Goal: Check status

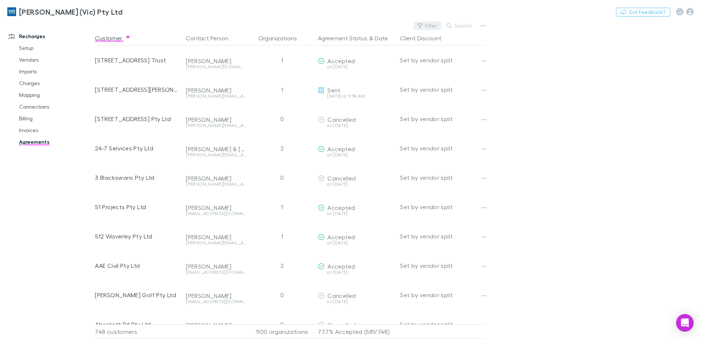
click at [429, 26] on button "Filter" at bounding box center [428, 25] width 28 height 9
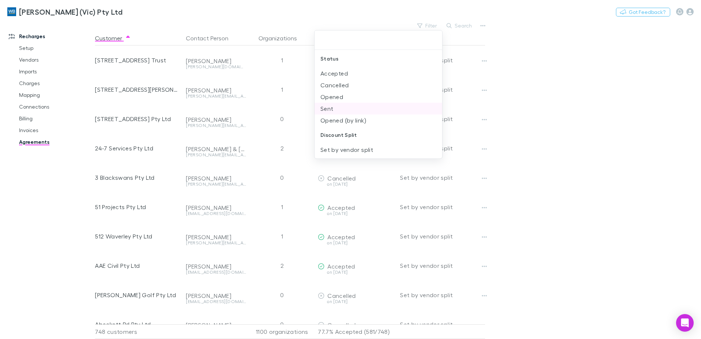
drag, startPoint x: 363, startPoint y: 82, endPoint x: 381, endPoint y: 98, distance: 23.9
click at [363, 84] on li "Cancelled" at bounding box center [379, 85] width 128 height 12
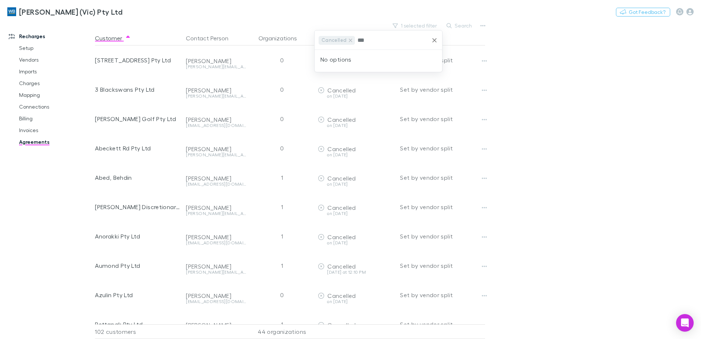
type input "***"
drag, startPoint x: 348, startPoint y: 42, endPoint x: 422, endPoint y: 59, distance: 76.0
click at [348, 42] on icon at bounding box center [351, 40] width 6 height 6
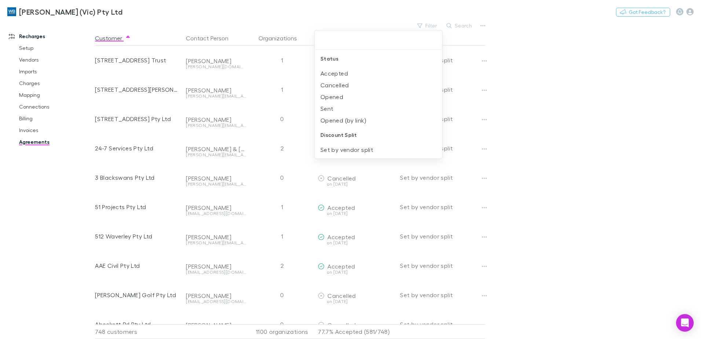
drag, startPoint x: 412, startPoint y: 9, endPoint x: 399, endPoint y: 11, distance: 13.7
click at [412, 9] on div at bounding box center [350, 169] width 701 height 339
